Goal: Task Accomplishment & Management: Manage account settings

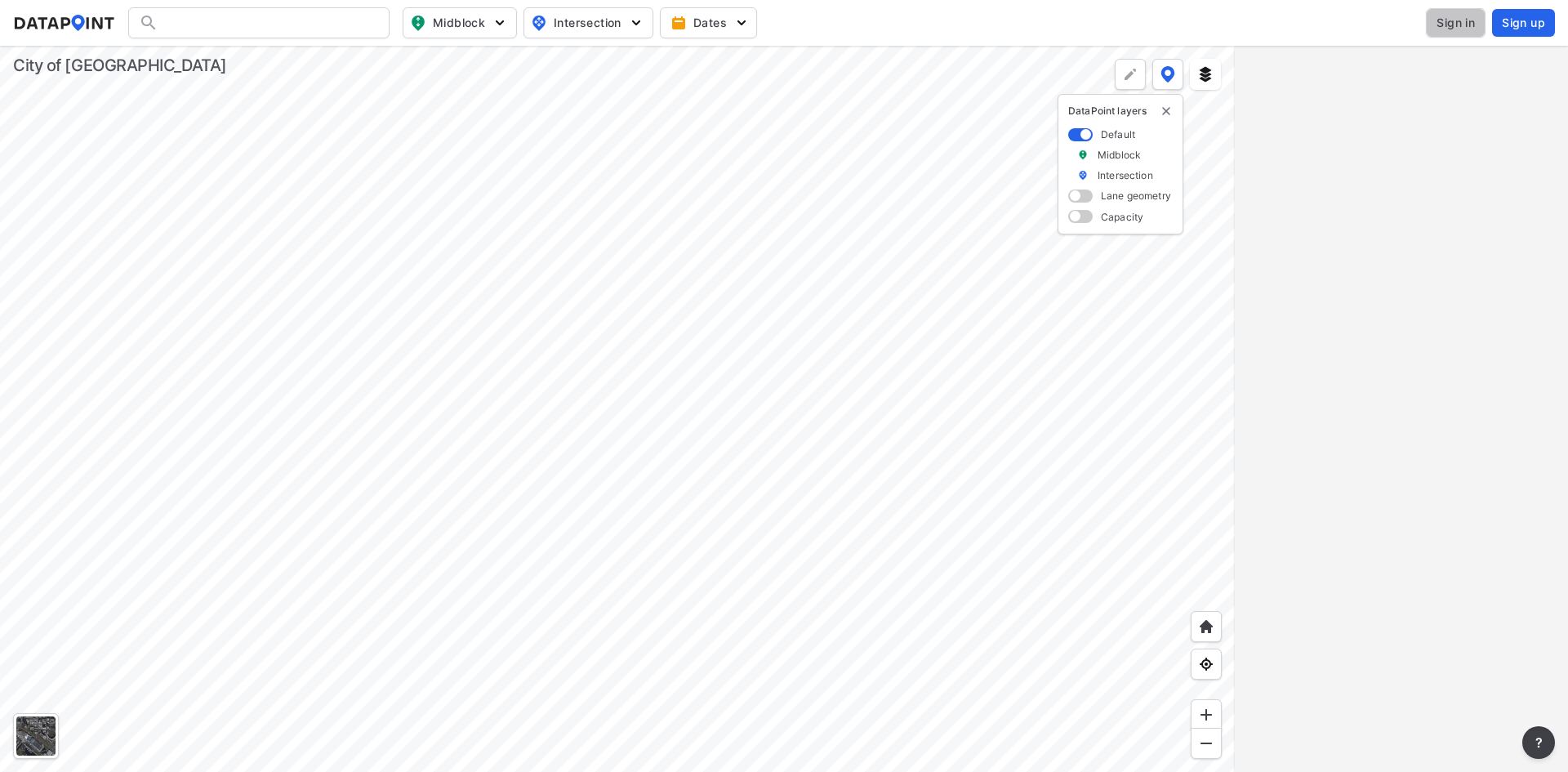
click at [1453, 25] on span "Sign in" at bounding box center [1455, 23] width 39 height 16
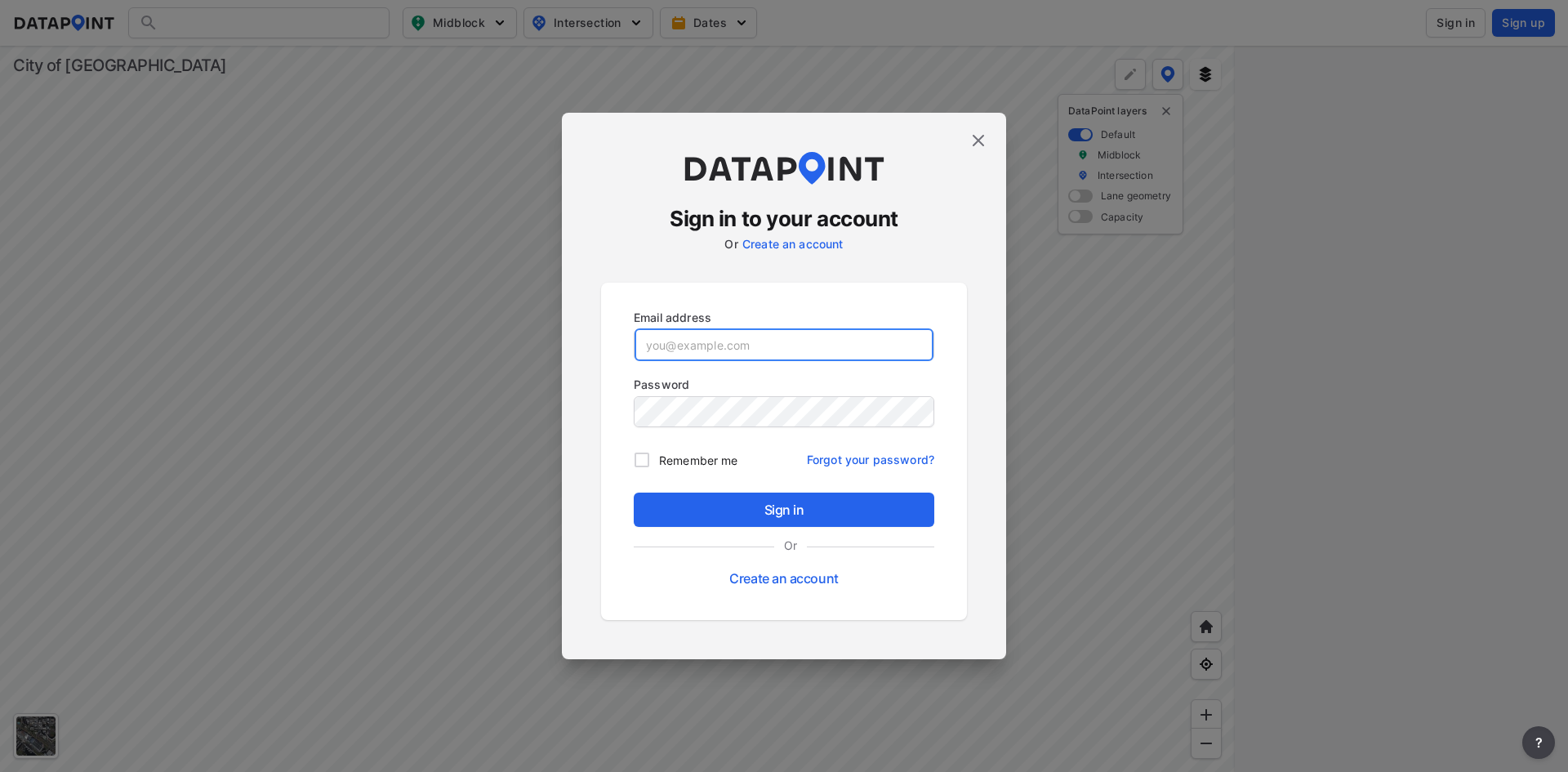
click at [881, 345] on input "email" at bounding box center [784, 344] width 299 height 33
paste input "[EMAIL_ADDRESS][DOMAIN_NAME]"
type input "[EMAIL_ADDRESS][DOMAIN_NAME]"
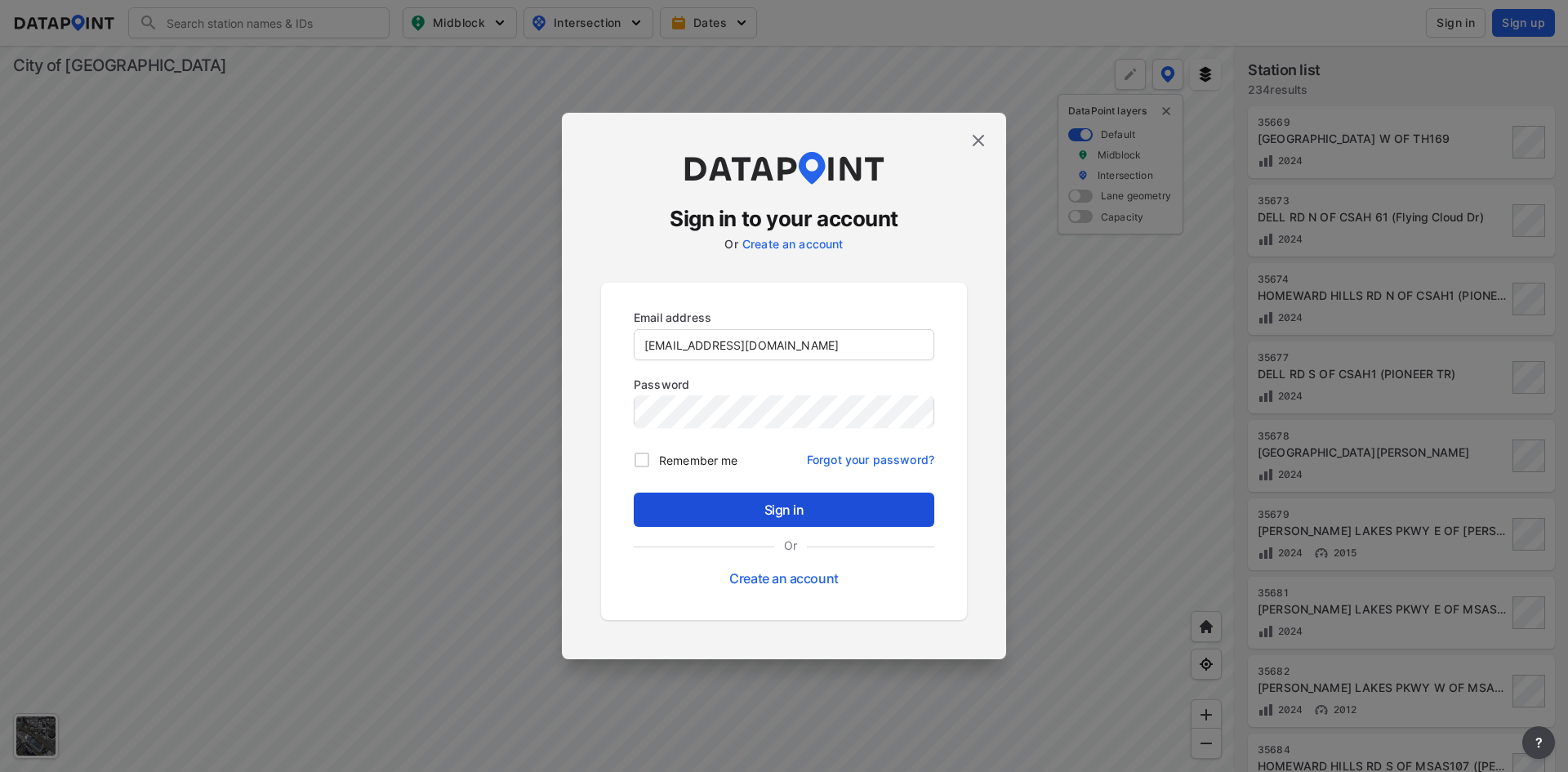
click at [789, 507] on span "Sign in" at bounding box center [784, 510] width 275 height 20
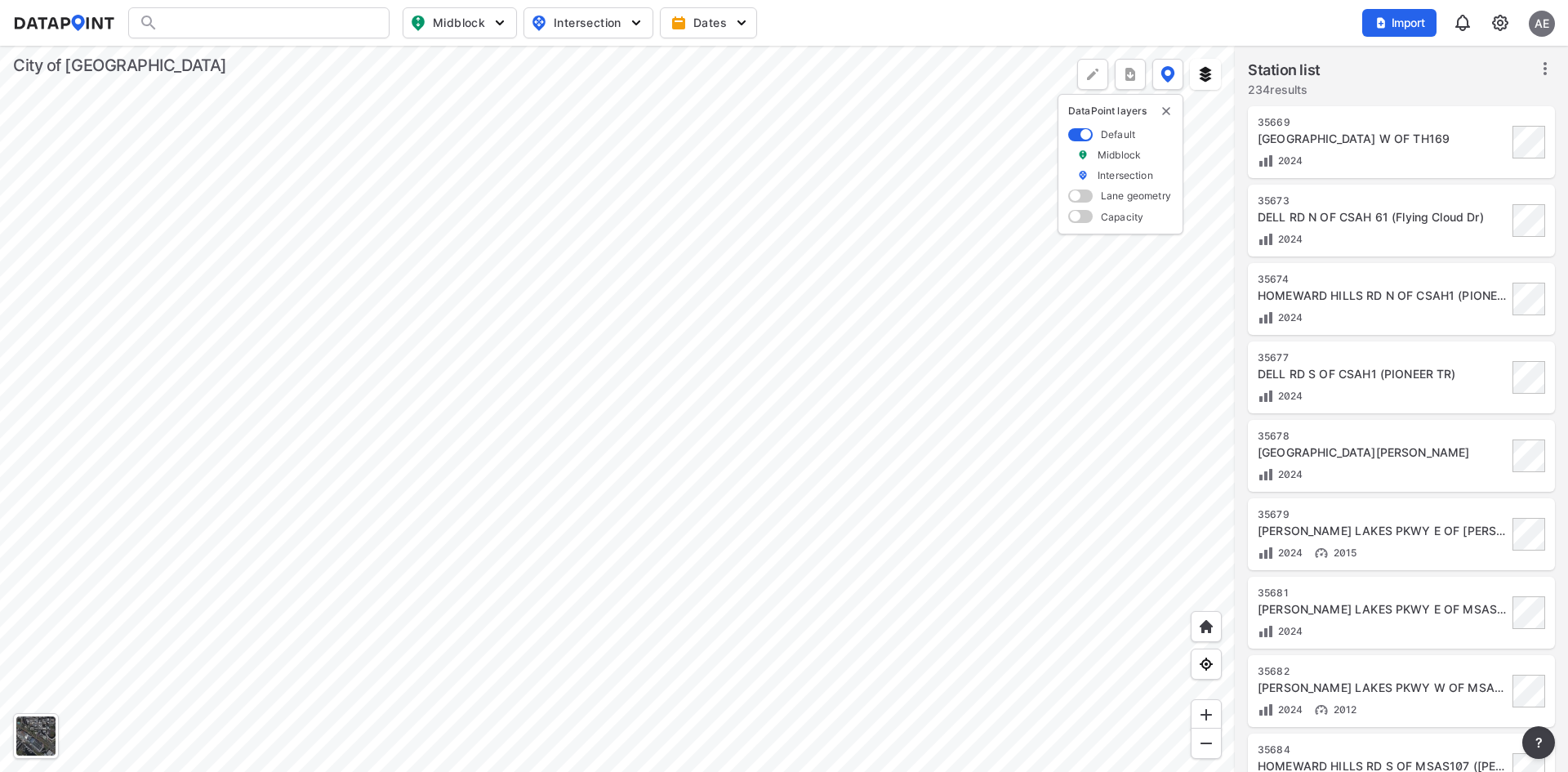
click at [316, 29] on div at bounding box center [259, 23] width 261 height 31
click at [297, 16] on input "Search" at bounding box center [269, 23] width 220 height 26
click at [230, 25] on input "ep618" at bounding box center [256, 23] width 194 height 26
drag, startPoint x: 221, startPoint y: 21, endPoint x: 103, endPoint y: 21, distance: 118.0
click at [0, 0] on div "ep618 Search No results There were no results found for "ep618". Midblock Inter…" at bounding box center [0, 0] width 0 height 0
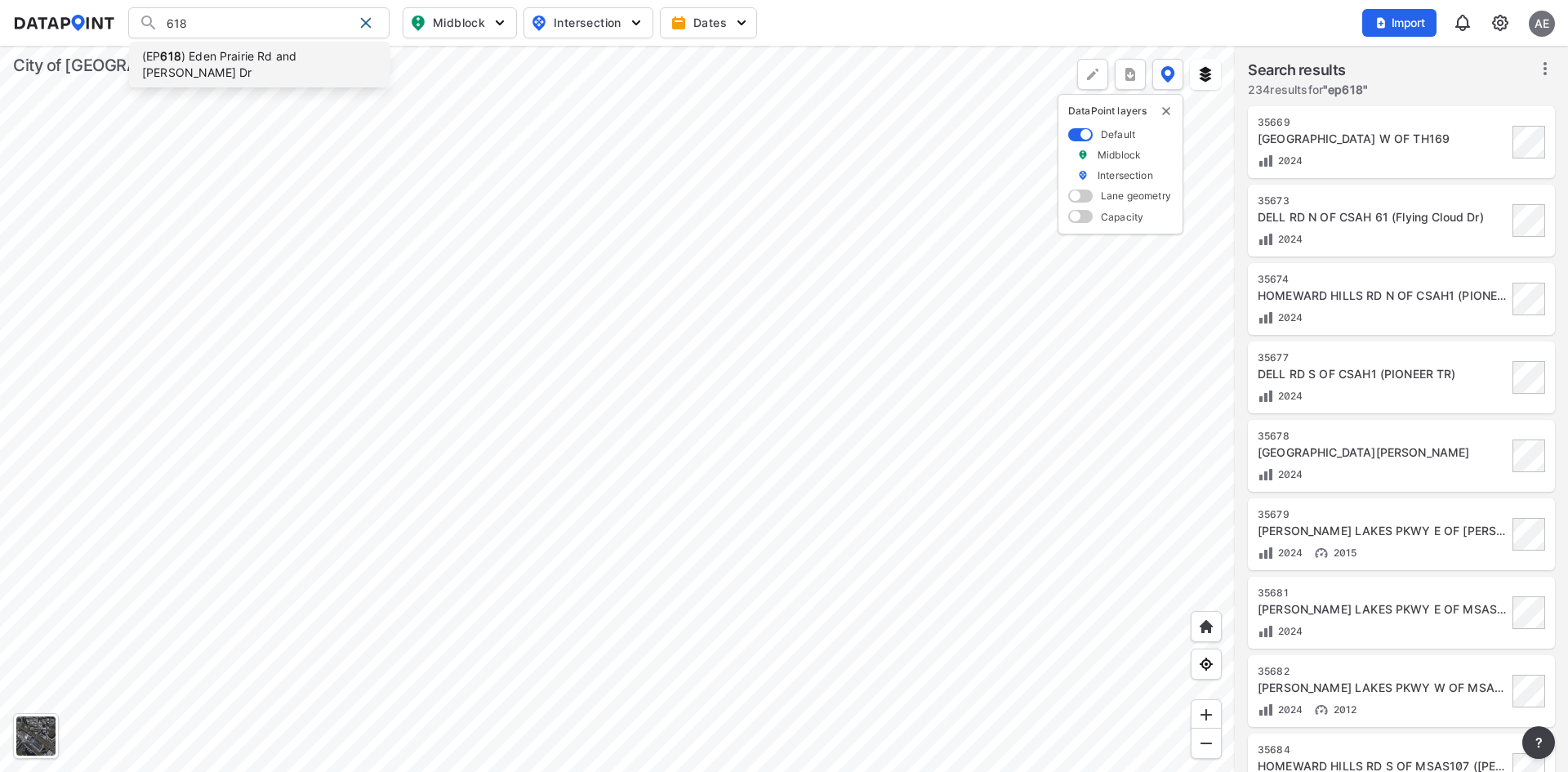
click at [202, 56] on li "(EP 618 ) Eden Prairie Rd and [PERSON_NAME] Dr" at bounding box center [260, 65] width 261 height 46
type input "(EP618) [GEOGRAPHIC_DATA][PERSON_NAME]"
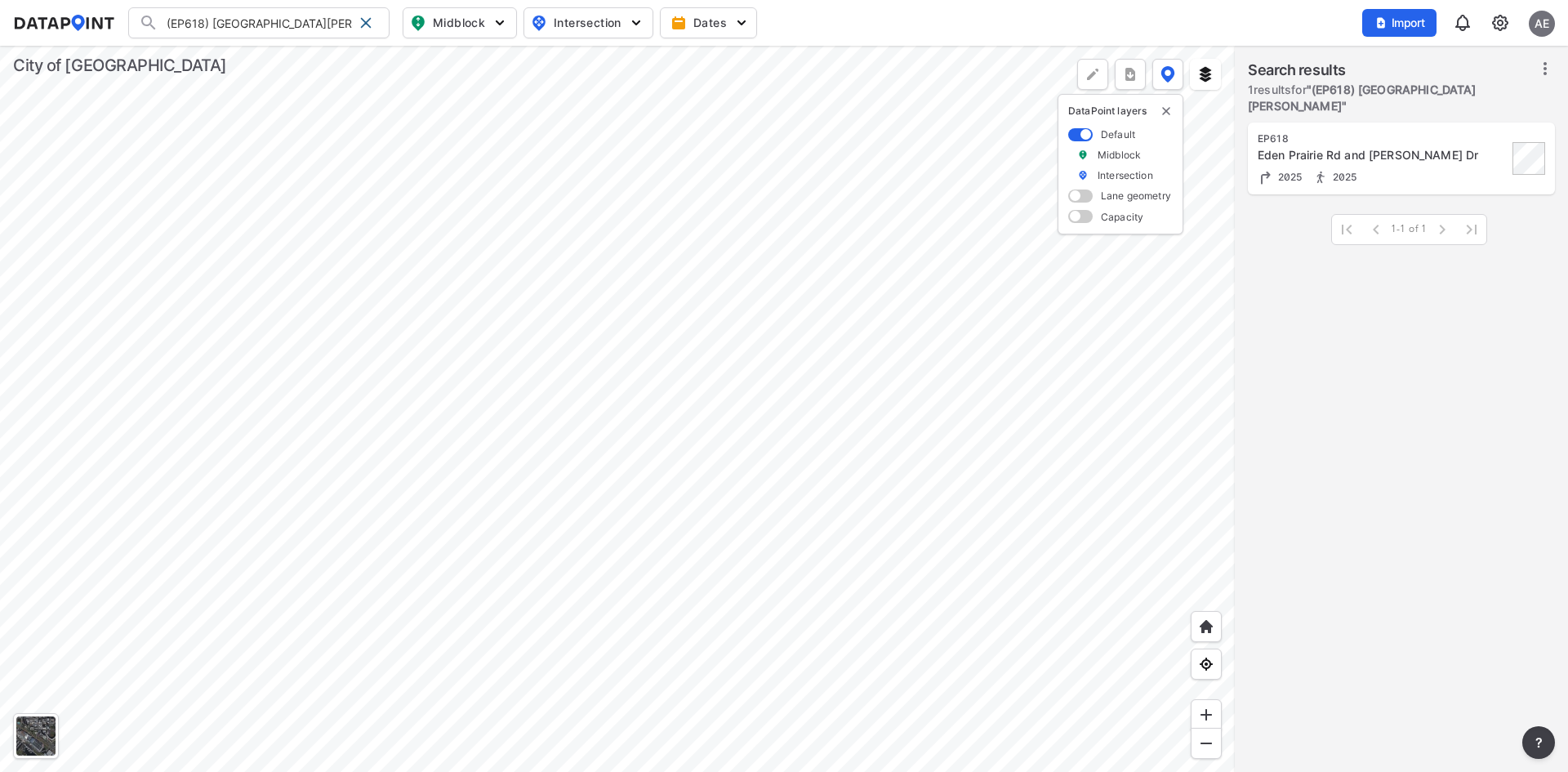
click at [1445, 150] on div "Eden Prairie Rd and [PERSON_NAME] Dr" at bounding box center [1383, 155] width 250 height 16
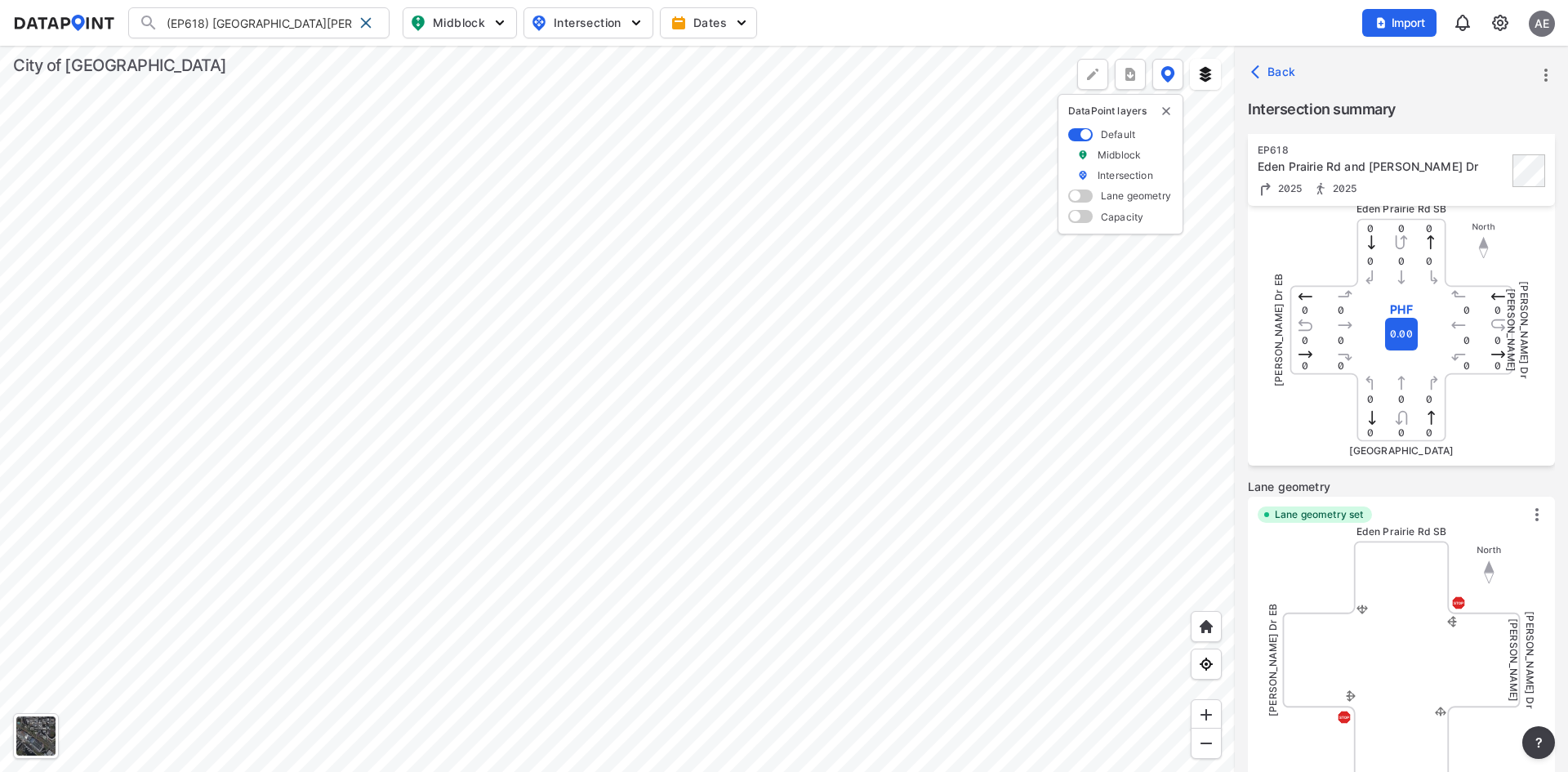
scroll to position [424, 0]
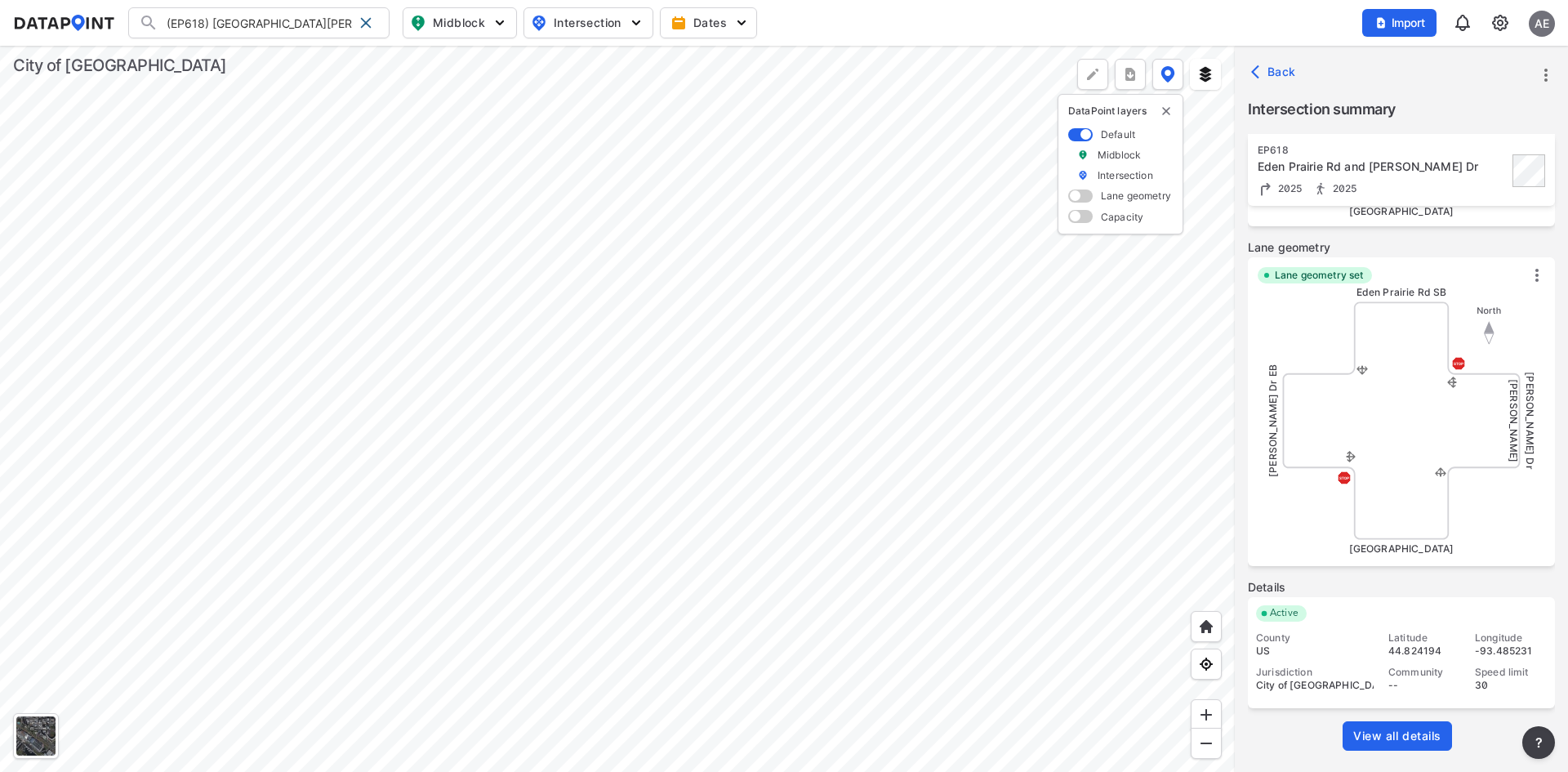
click at [1408, 736] on span "View all details" at bounding box center [1397, 736] width 88 height 16
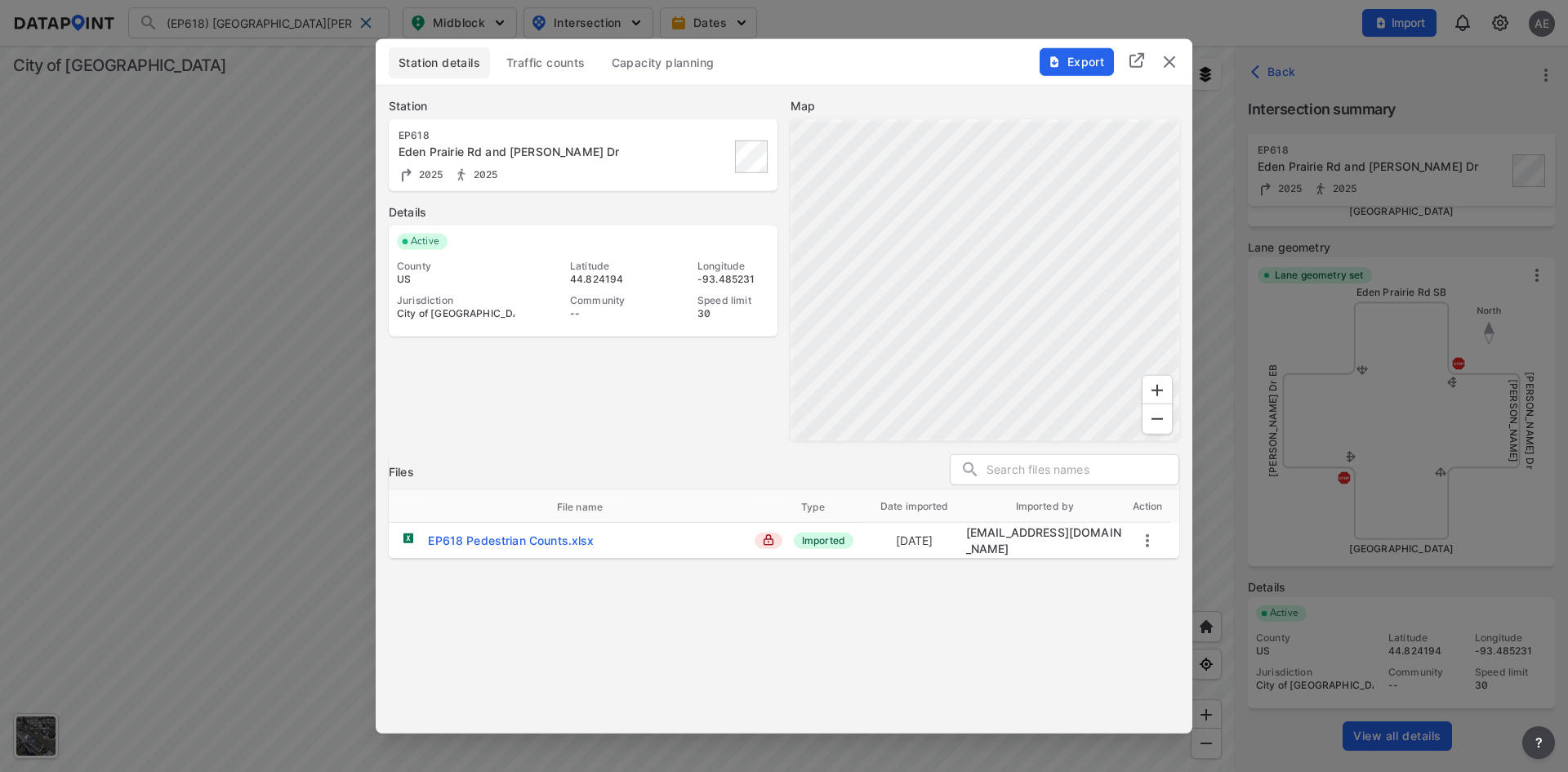
click at [1143, 536] on icon "more" at bounding box center [1148, 540] width 20 height 20
click at [1196, 537] on li "Download" at bounding box center [1210, 538] width 144 height 30
click at [1176, 63] on img "delete" at bounding box center [1169, 62] width 20 height 20
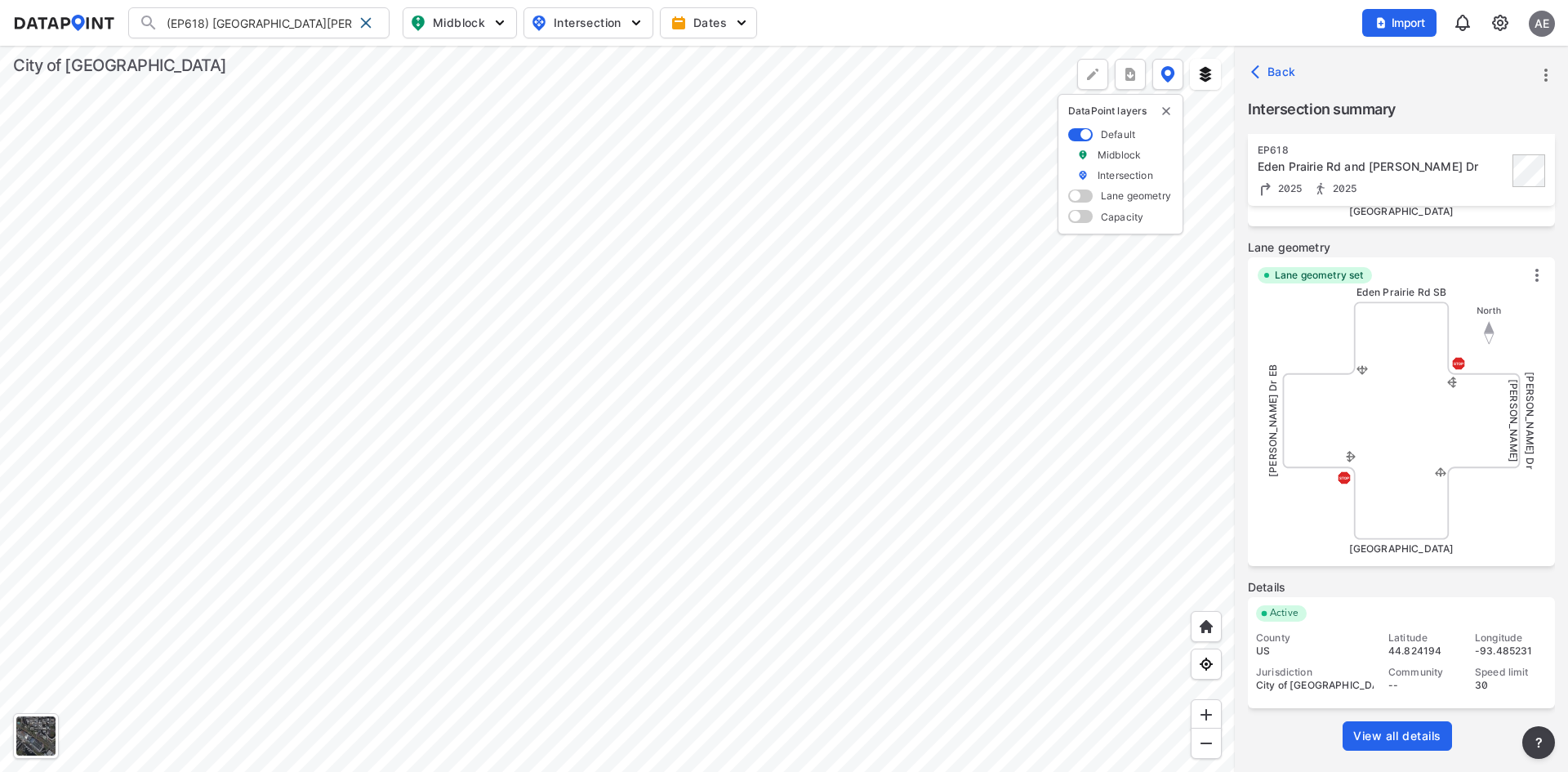
click at [1501, 25] on img at bounding box center [1501, 23] width 20 height 20
click at [1432, 116] on link "Station management" at bounding box center [1430, 122] width 141 height 16
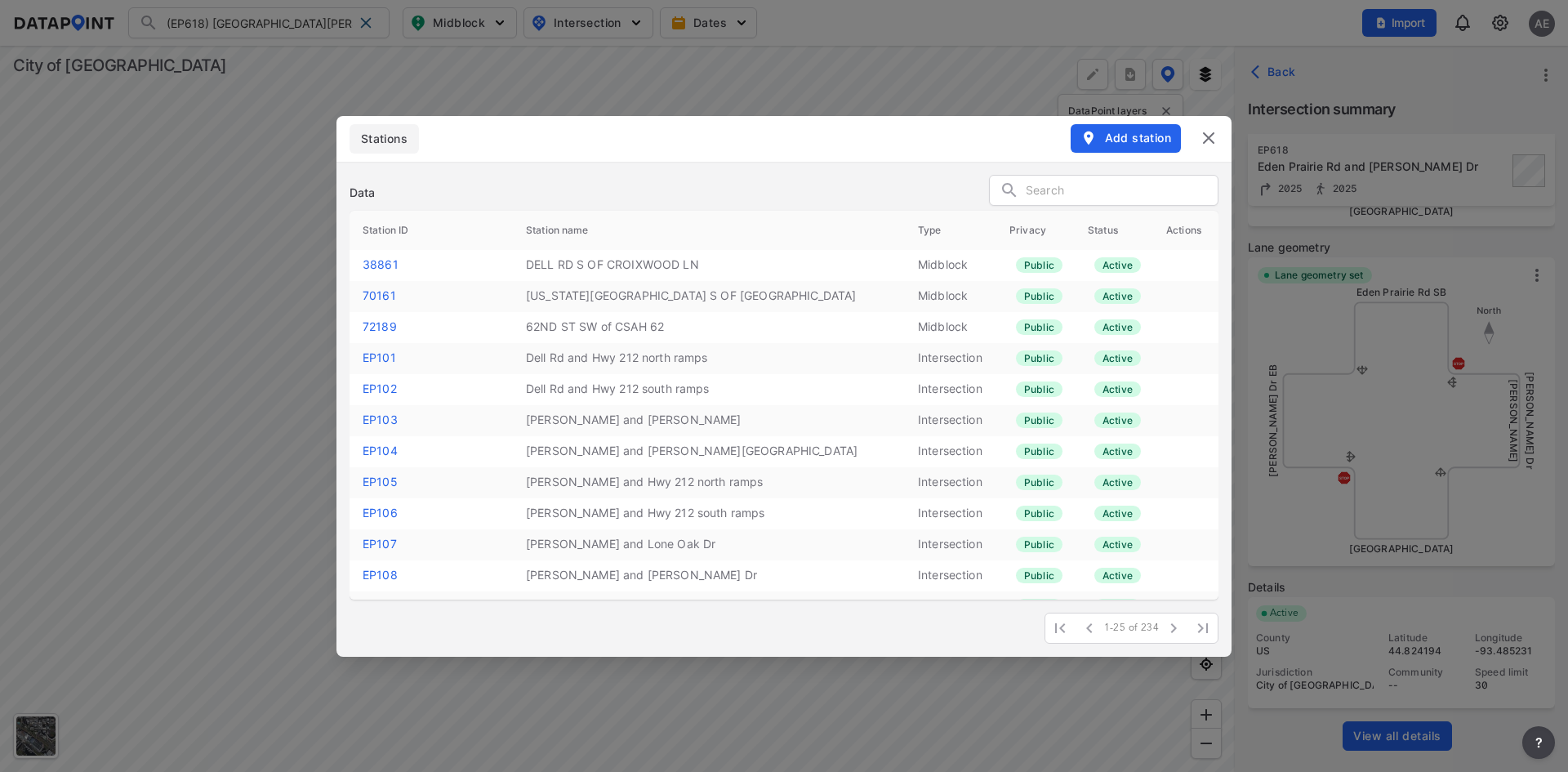
click at [1052, 184] on input "text" at bounding box center [1122, 192] width 192 height 25
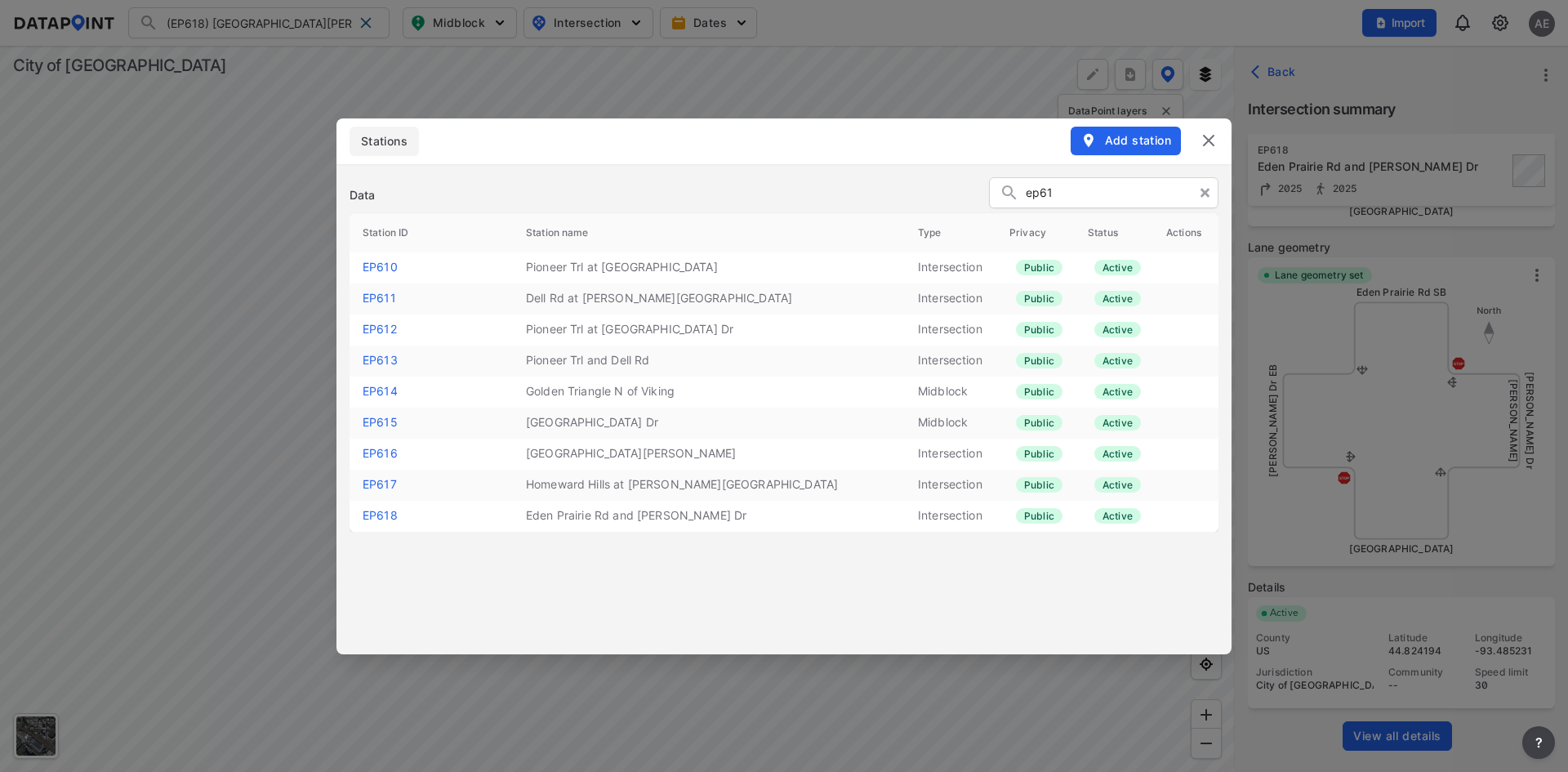
type input "ep61"
click at [380, 518] on link "EP618" at bounding box center [380, 515] width 35 height 14
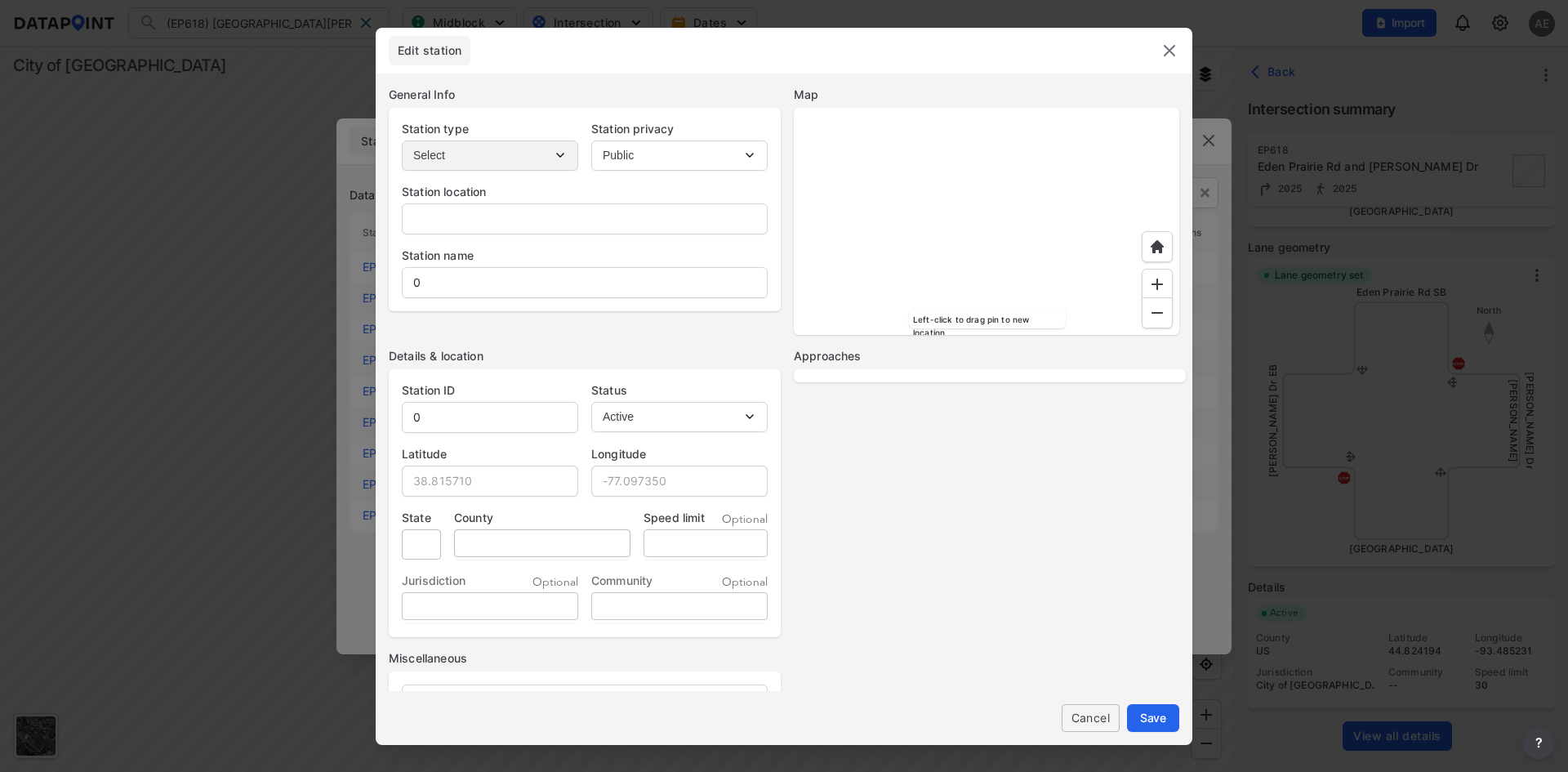
type input "[STREET_ADDRESS][PERSON_NAME]"
type input "Eden Prairie Rd and [PERSON_NAME] Dr"
type input "EP618"
type input "44.824194"
type input "-93.485231"
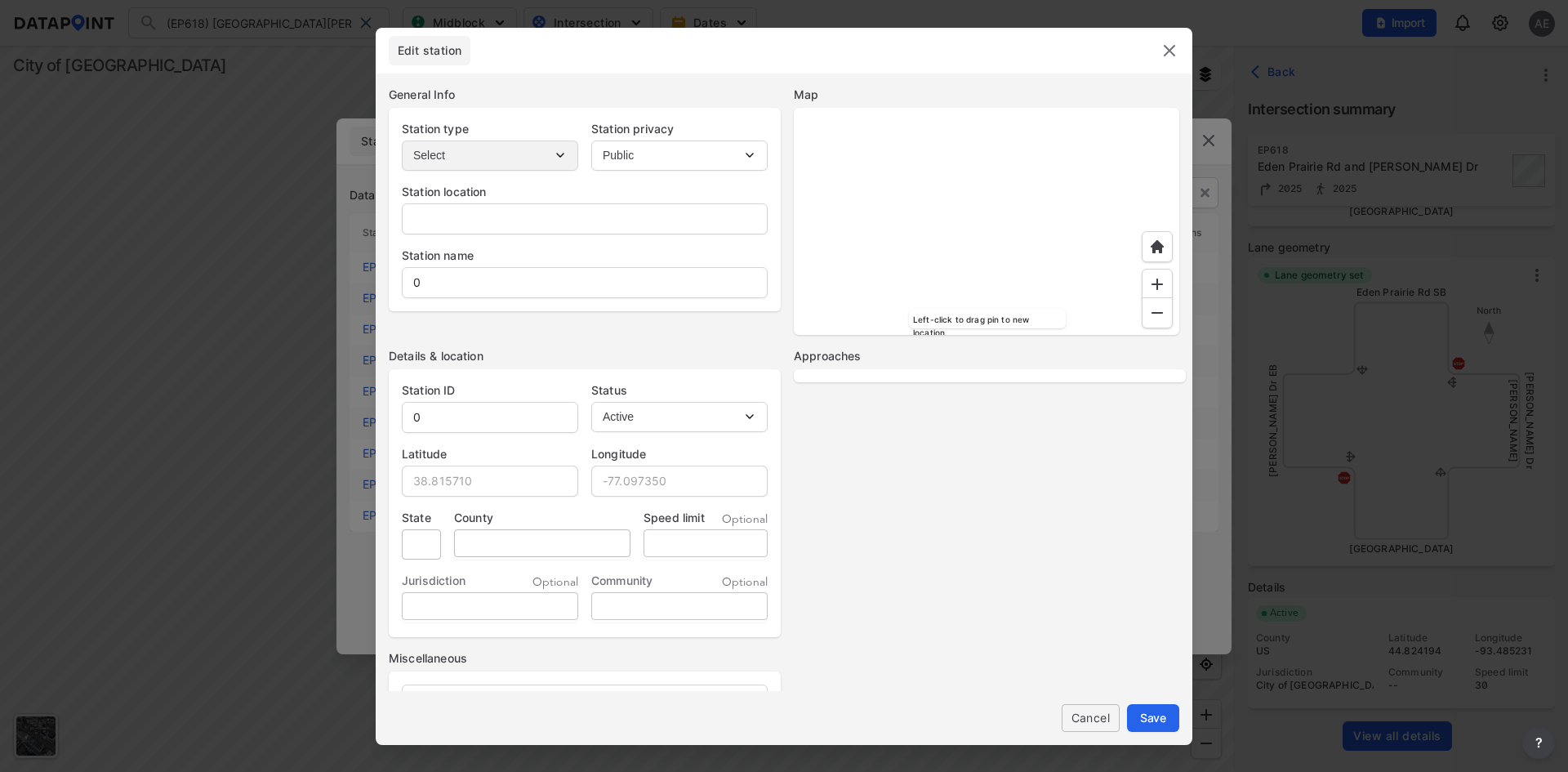
type input "MN"
type input "US"
type input "30"
select select "WB"
select select "SB"
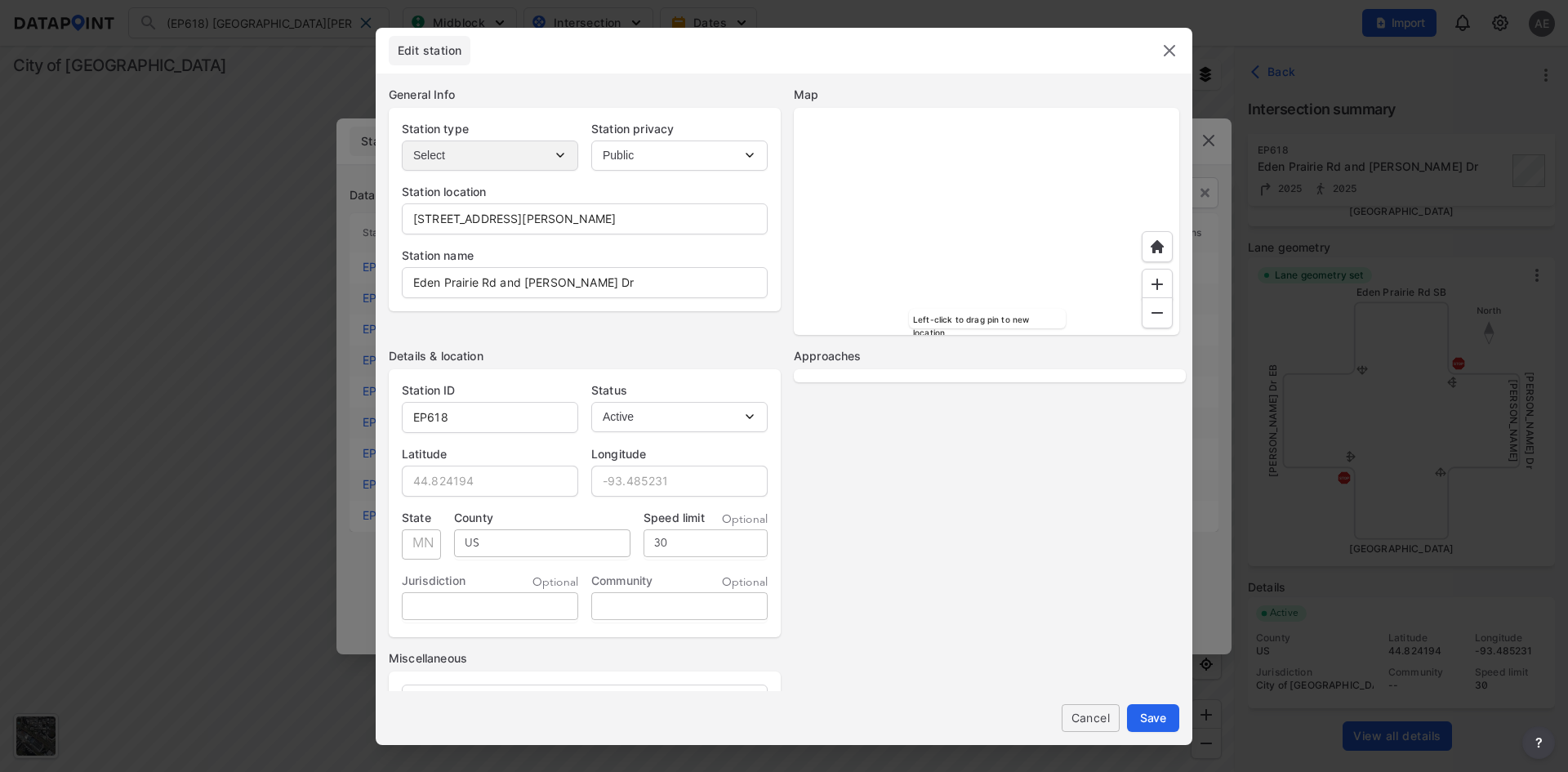
select select "NB"
select select "EB"
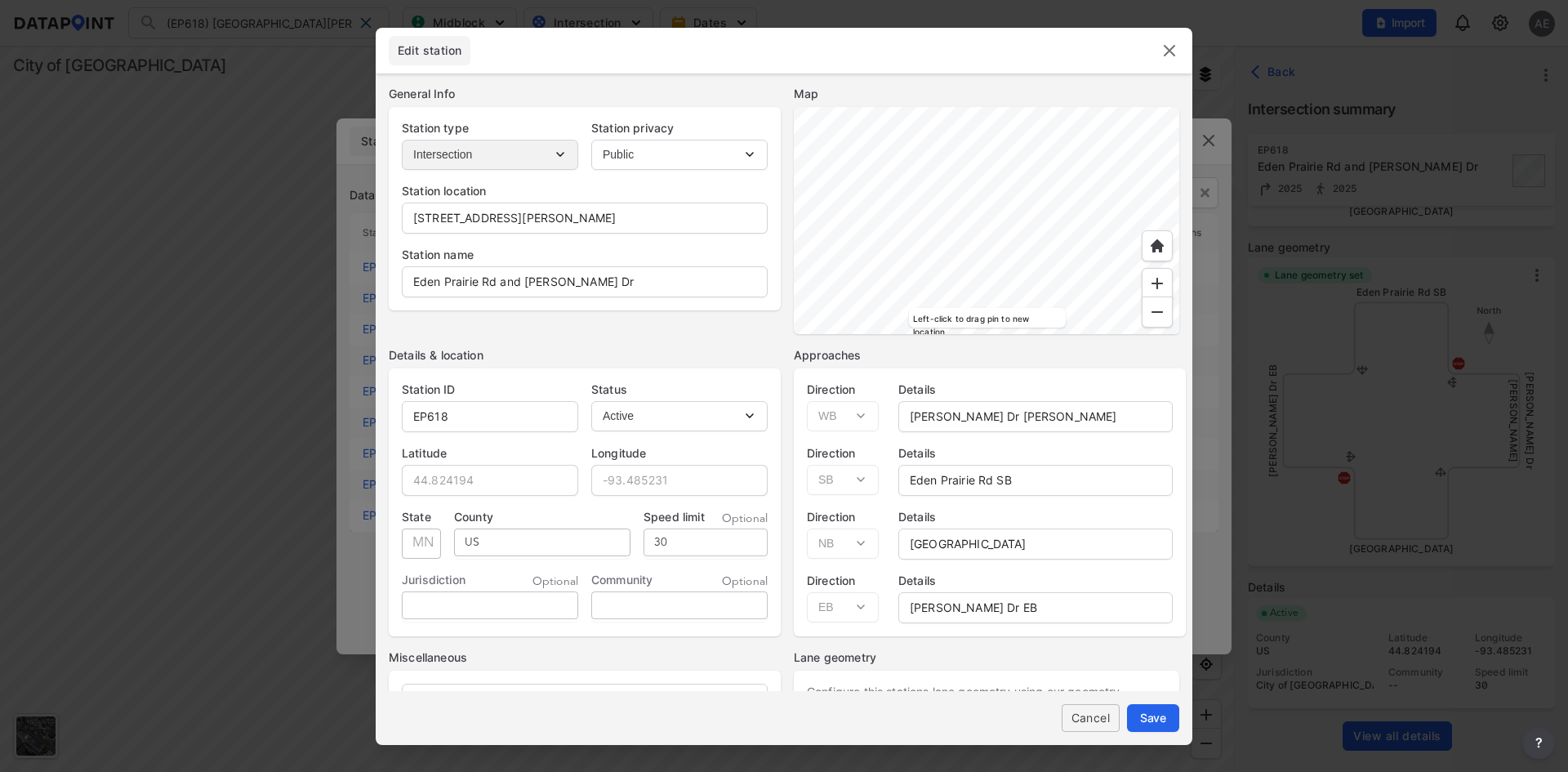
scroll to position [0, 0]
click at [1166, 49] on img at bounding box center [1169, 51] width 20 height 20
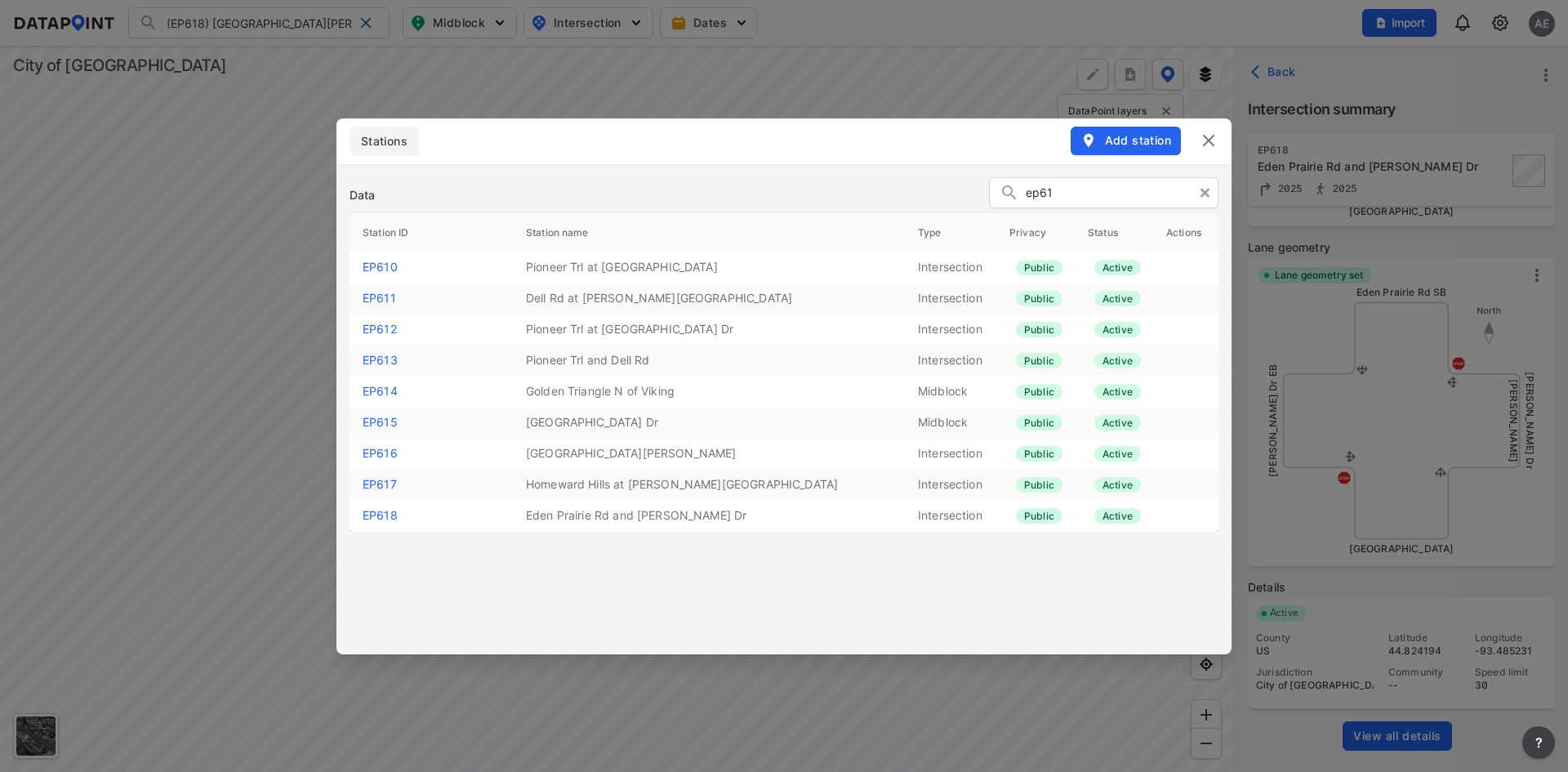
click at [1210, 141] on img at bounding box center [1209, 141] width 20 height 20
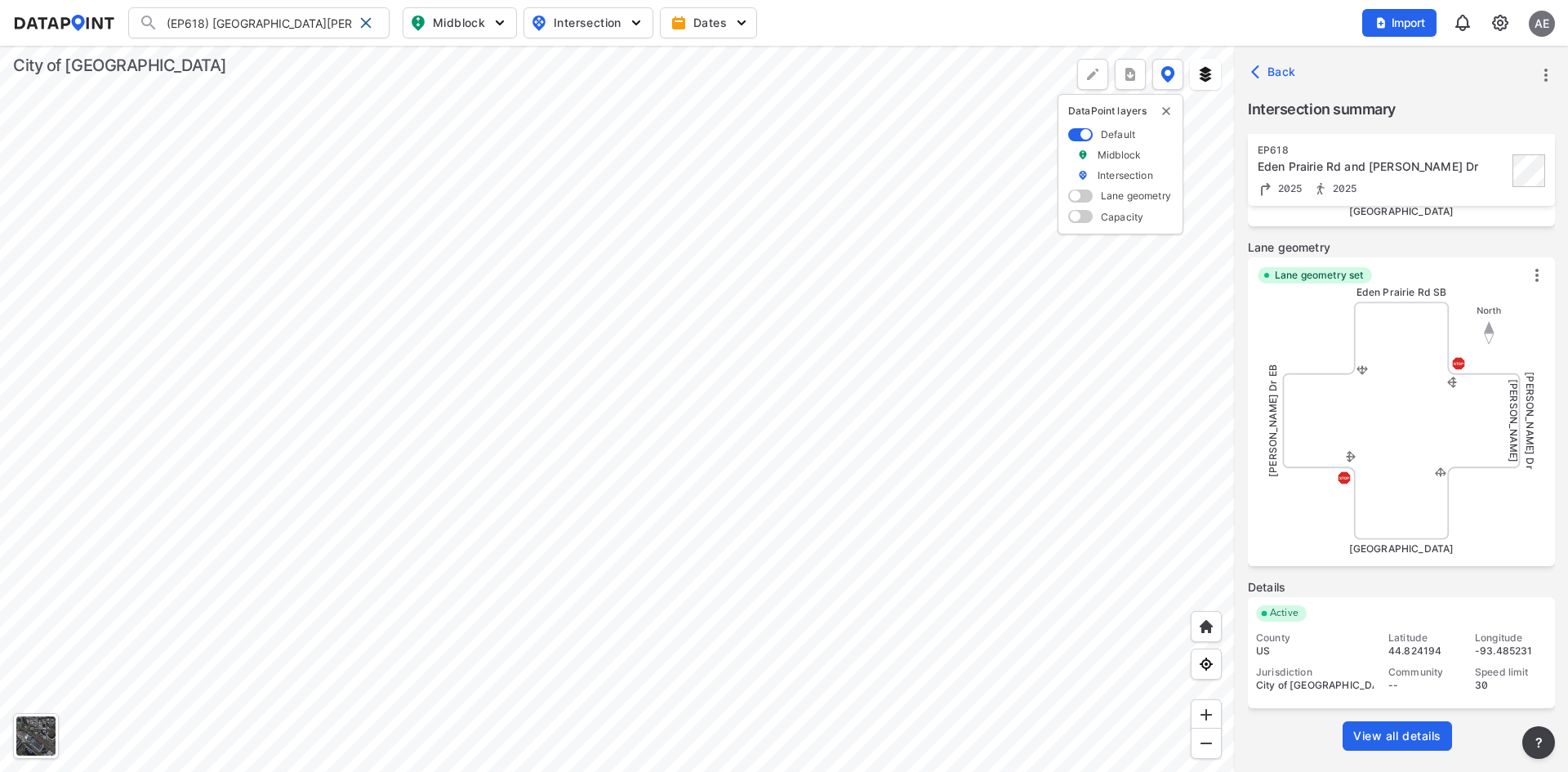
click at [1399, 729] on span "View all details" at bounding box center [1397, 736] width 88 height 16
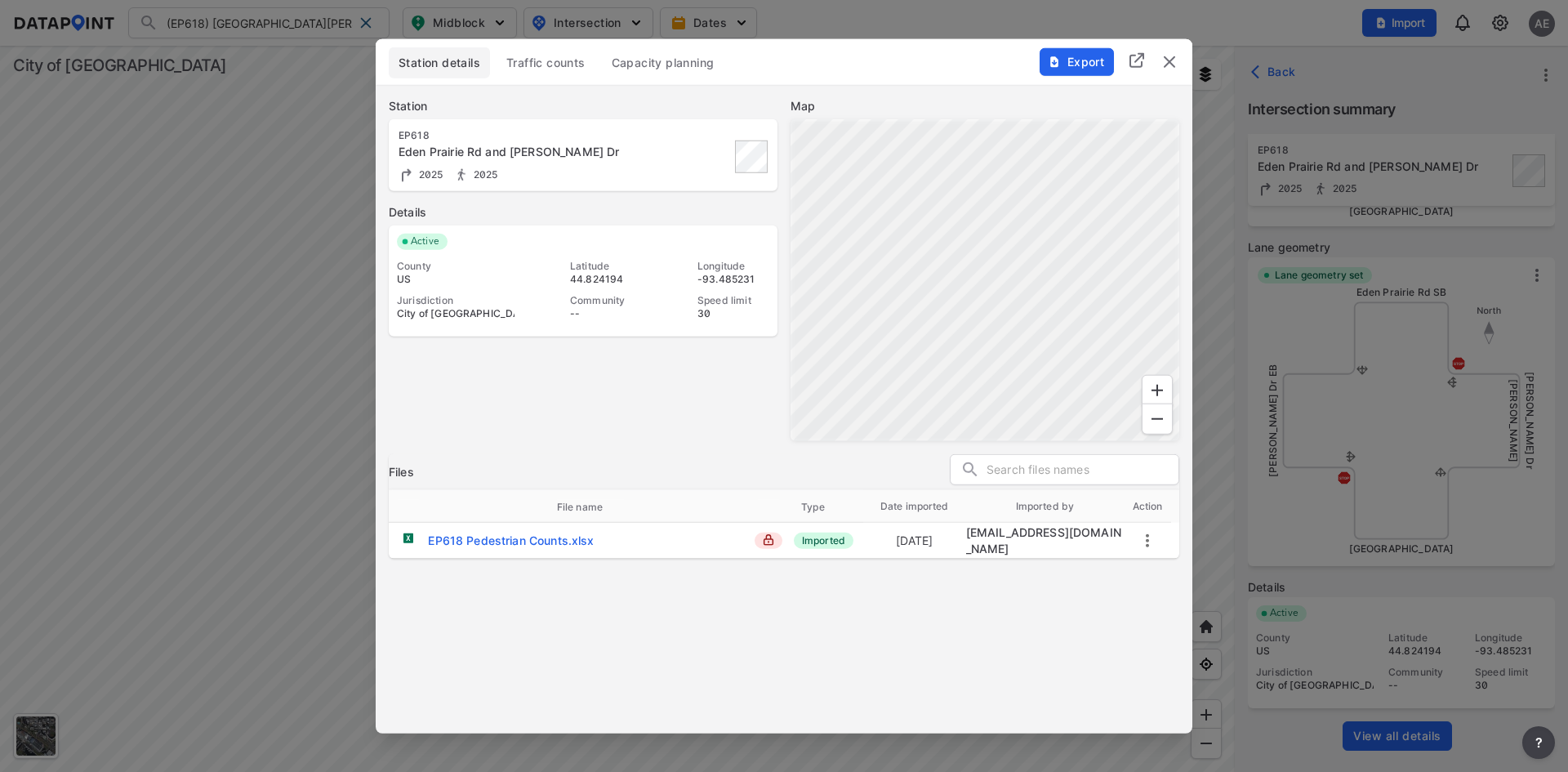
click at [553, 57] on span "Traffic counts" at bounding box center [546, 62] width 79 height 16
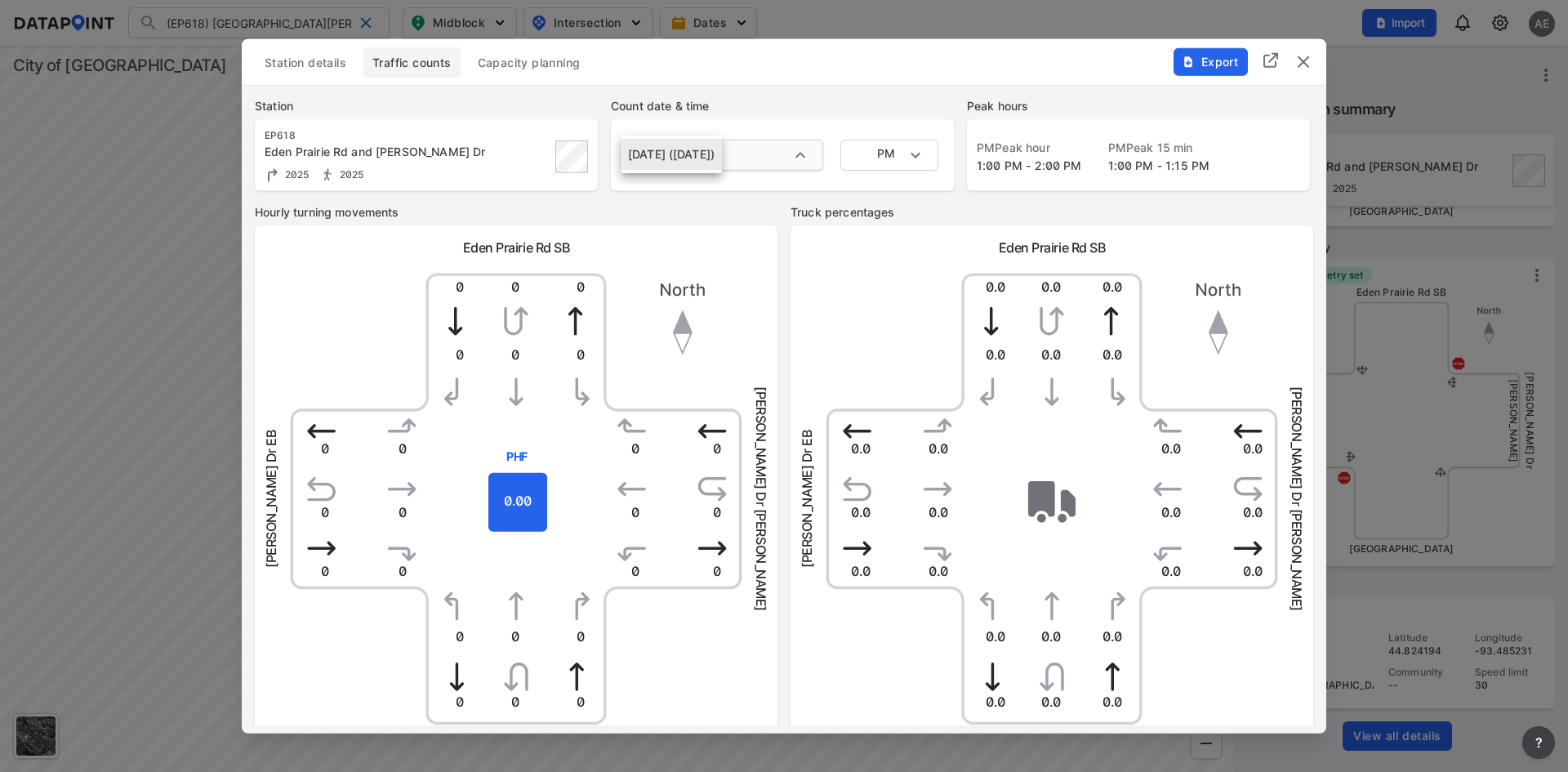
click at [714, 156] on body "(EP618) [GEOGRAPHIC_DATA][PERSON_NAME] (EP618) [GEOGRAPHIC_DATA][PERSON_NAME] S…" at bounding box center [784, 386] width 1568 height 772
click at [845, 92] on div at bounding box center [784, 386] width 1568 height 772
click at [992, 165] on div "PM Peak hour 1:00 PM - 2:00 PM PM Peak 15 min 1:00 PM - 1:15 PM" at bounding box center [1138, 154] width 343 height 72
drag, startPoint x: 1233, startPoint y: 141, endPoint x: 1256, endPoint y: 173, distance: 39.4
click at [1256, 173] on div "PM Peak hour 1:00 PM - 2:00 PM PM Peak 15 min 1:00 PM - 1:15 PM" at bounding box center [1138, 157] width 323 height 37
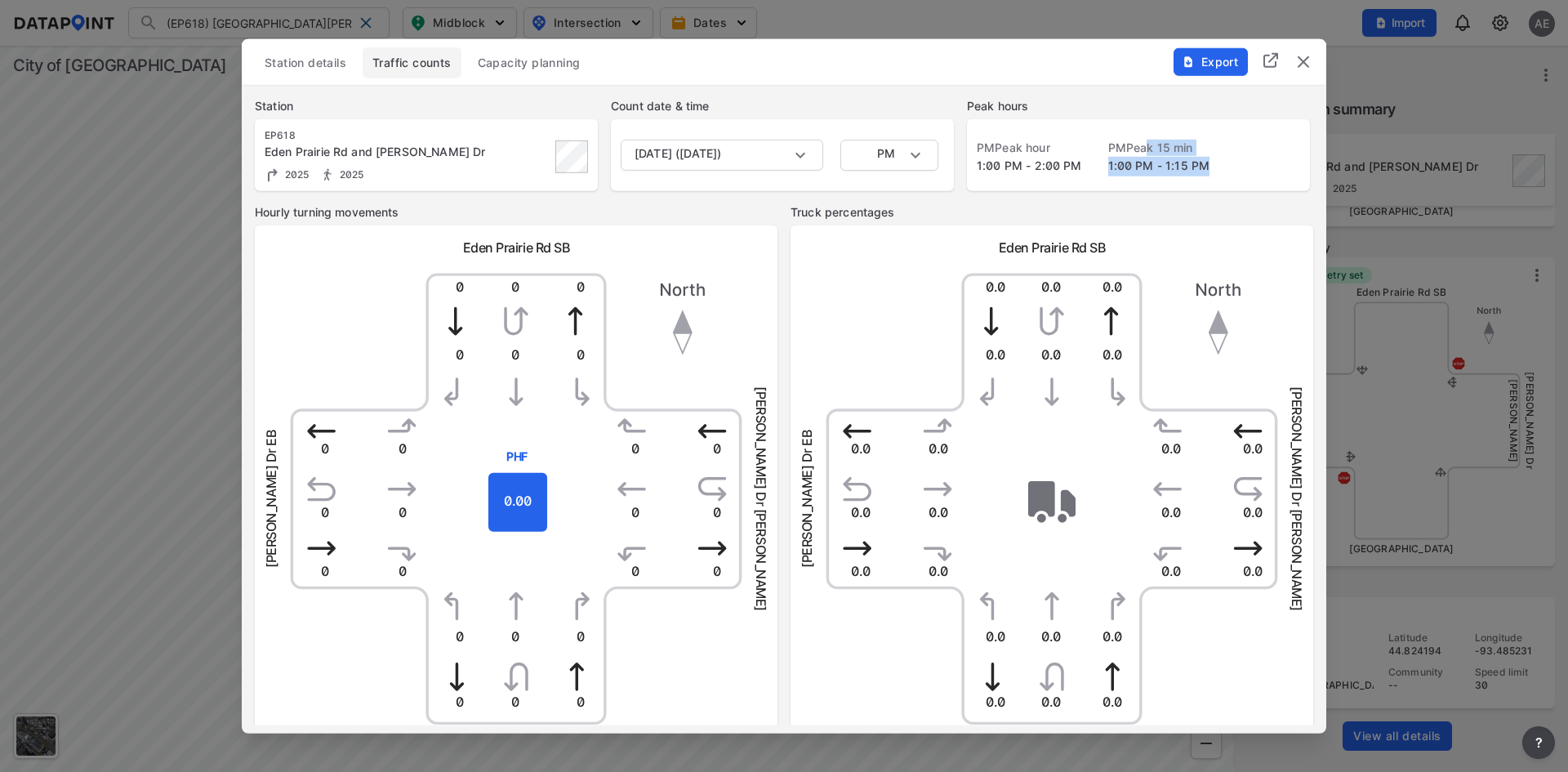
click at [1256, 173] on div "PM Peak hour 1:00 PM - 2:00 PM PM Peak 15 min 1:00 PM - 1:15 PM" at bounding box center [1138, 157] width 323 height 37
